Goal: Task Accomplishment & Management: Use online tool/utility

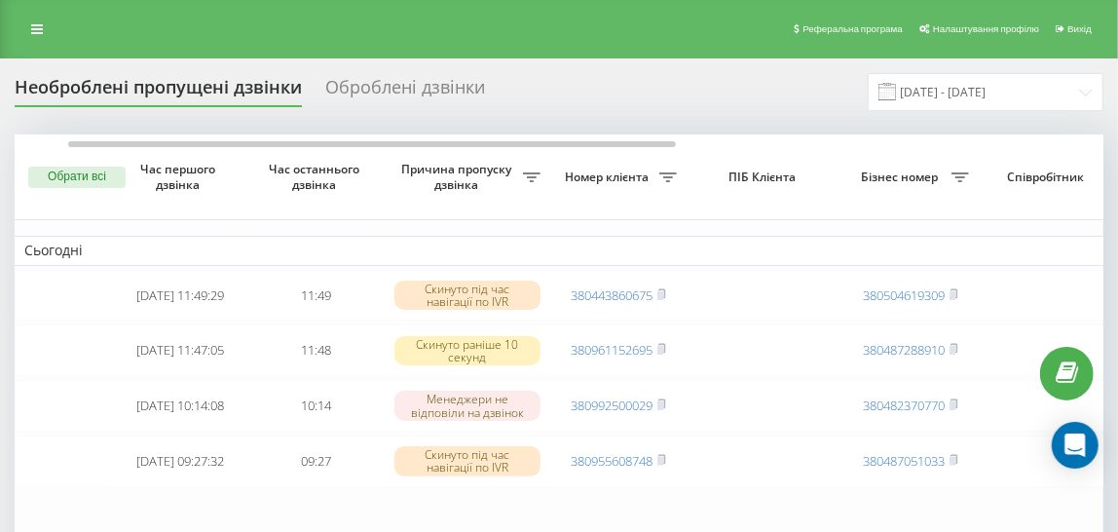
scroll to position [0, 34]
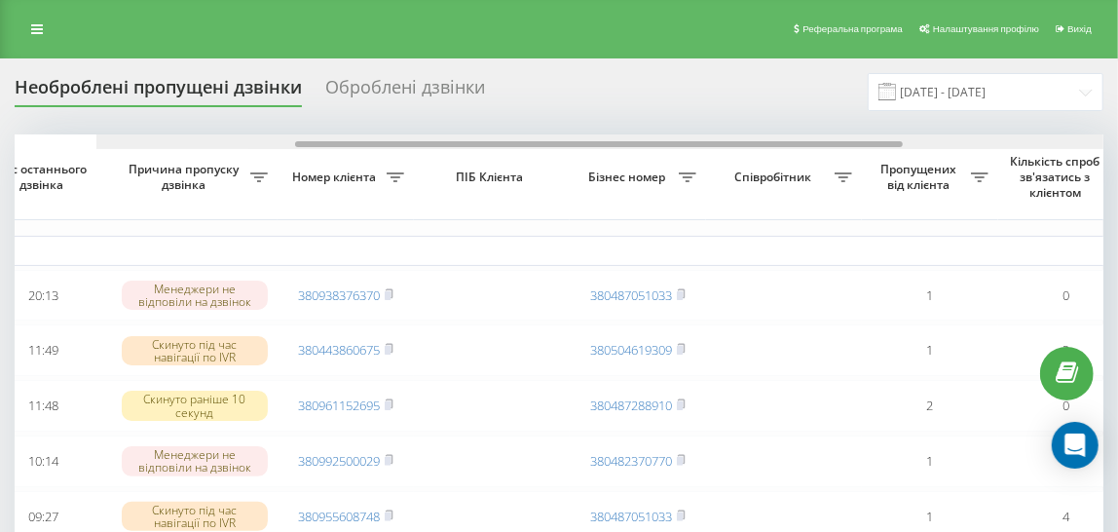
scroll to position [0, 250]
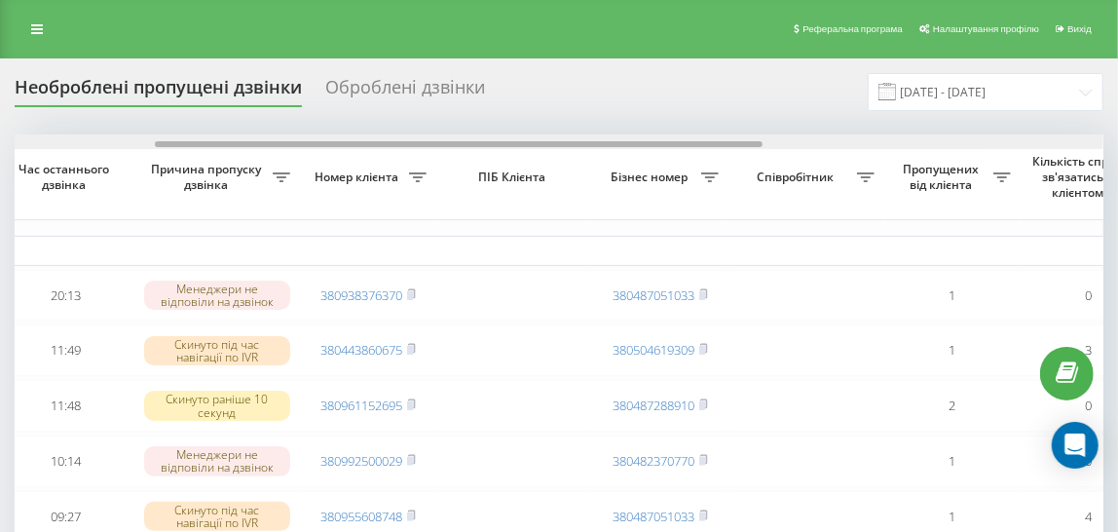
drag, startPoint x: 506, startPoint y: 143, endPoint x: 646, endPoint y: 164, distance: 141.7
click at [646, 164] on div "Обрати всі Час першого дзвінка Час останнього дзвінка Причина пропуску дзвінка …" at bounding box center [559, 407] width 1088 height 547
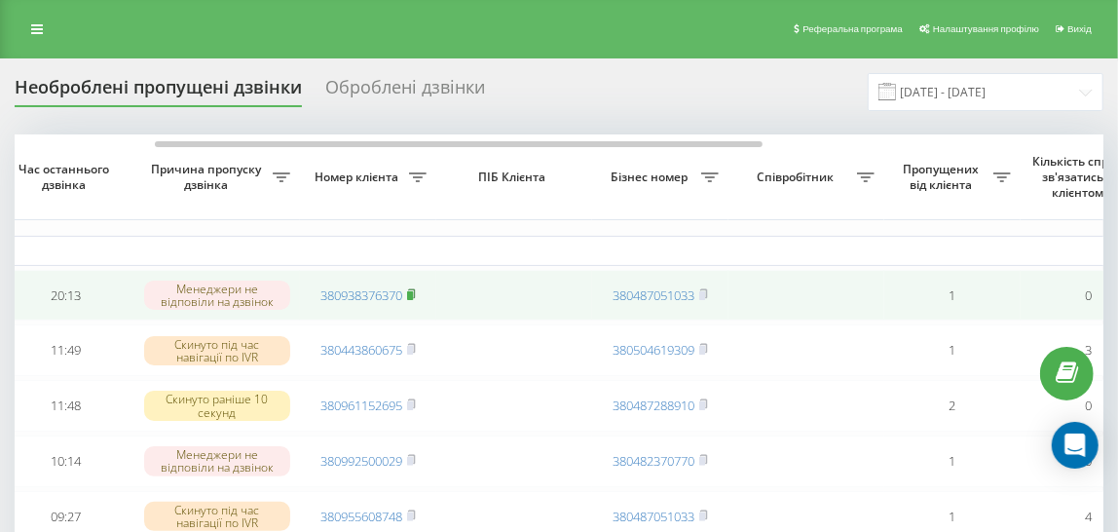
click at [409, 292] on icon at bounding box center [411, 294] width 9 height 12
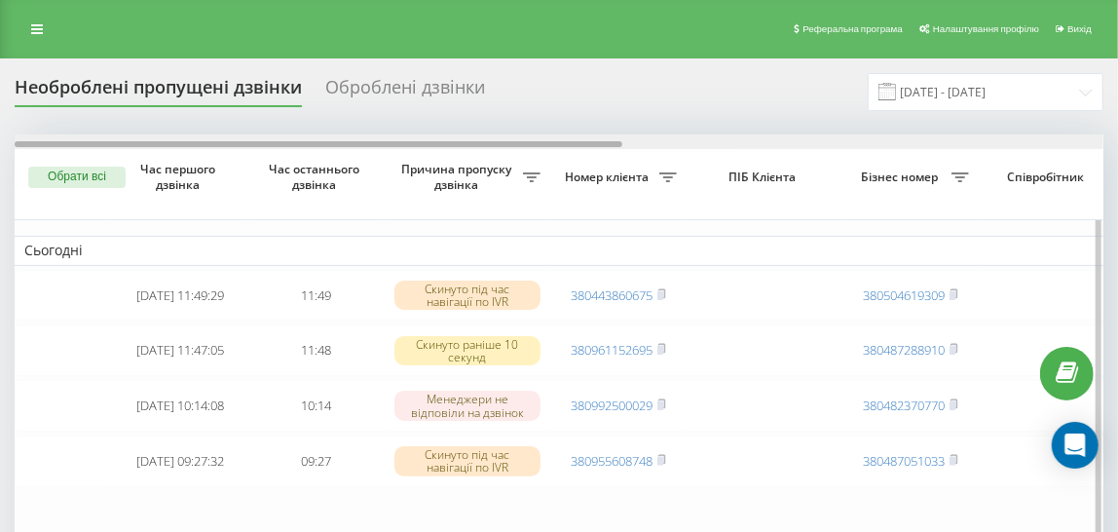
drag, startPoint x: 571, startPoint y: 143, endPoint x: 399, endPoint y: 144, distance: 171.4
click at [399, 144] on div at bounding box center [319, 144] width 608 height 6
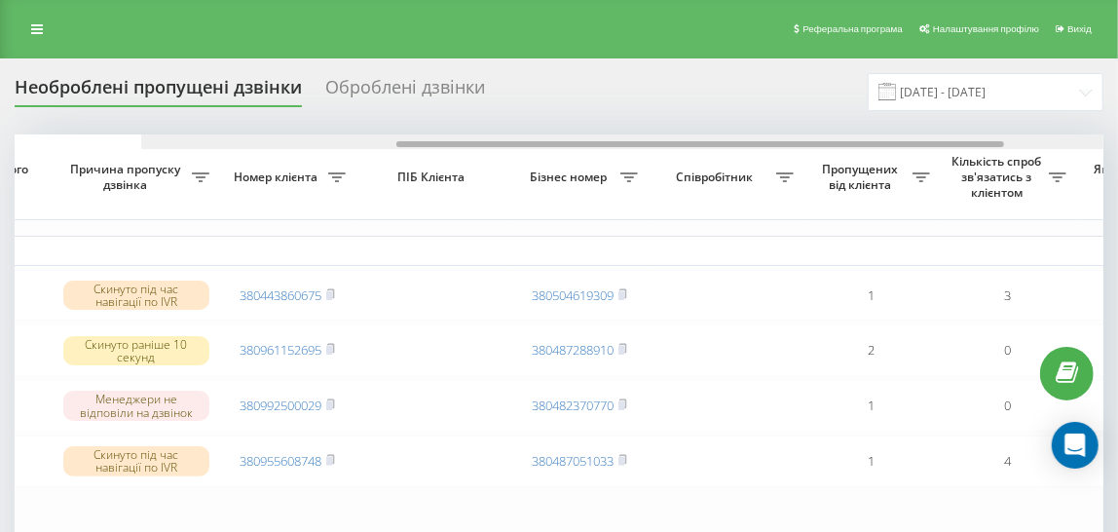
scroll to position [0, 177]
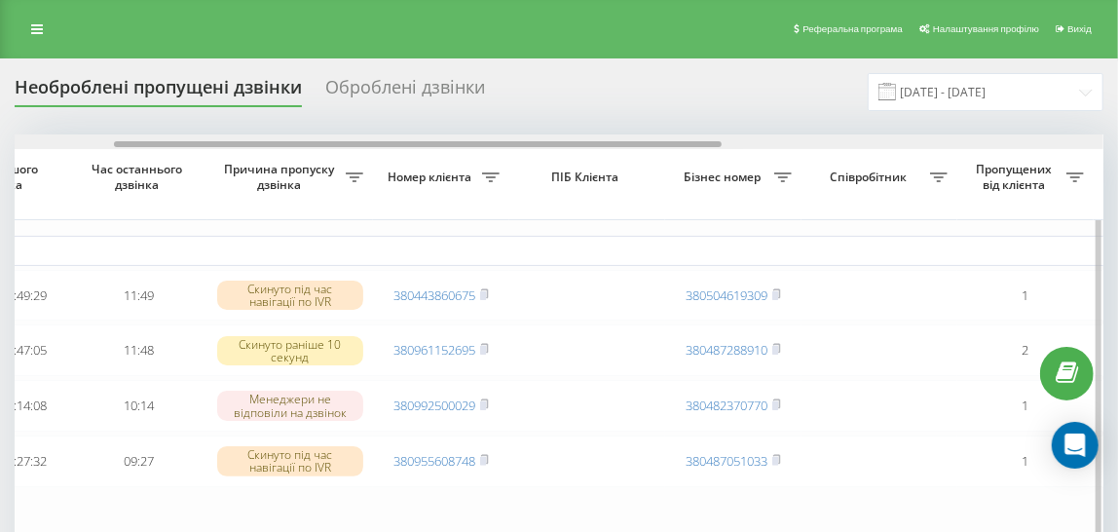
drag, startPoint x: 289, startPoint y: 144, endPoint x: 388, endPoint y: 152, distance: 99.6
click at [388, 152] on div "Обрати всі Час першого дзвінка Час останнього дзвінка Причина пропуску дзвінка …" at bounding box center [559, 380] width 1088 height 492
